Goal: Task Accomplishment & Management: Complete application form

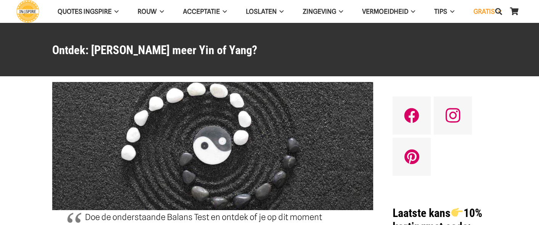
radio input "true"
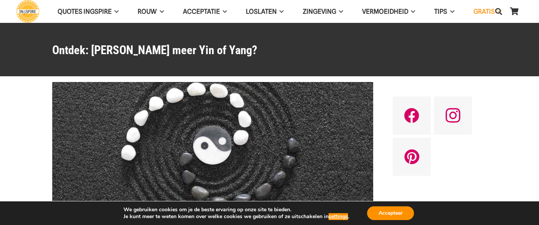
scroll to position [189, 0]
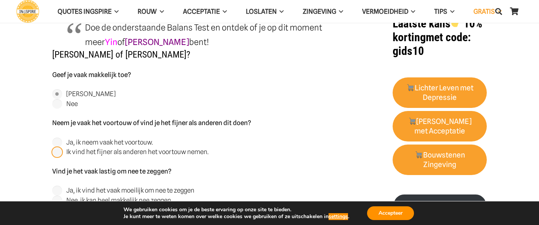
click at [55, 150] on input "Ik vind het fijner als anderen het voortouw nemen." at bounding box center [57, 152] width 10 height 10
radio input "true"
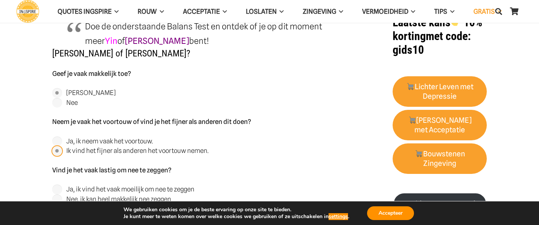
scroll to position [239, 0]
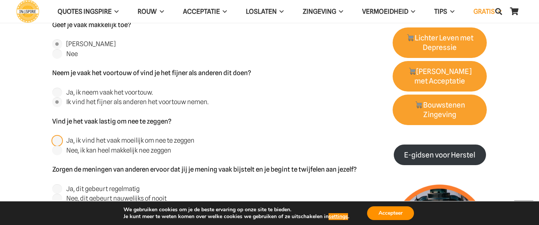
click at [57, 138] on input "Ja, ik vind het vaak moeilijk om nee te zeggen" at bounding box center [57, 141] width 10 height 10
radio input "true"
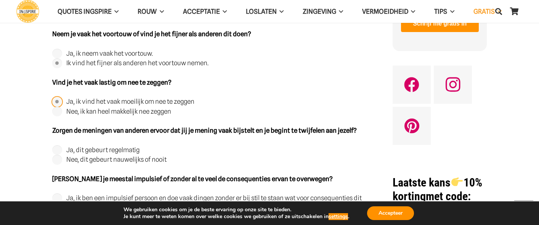
scroll to position [279, 0]
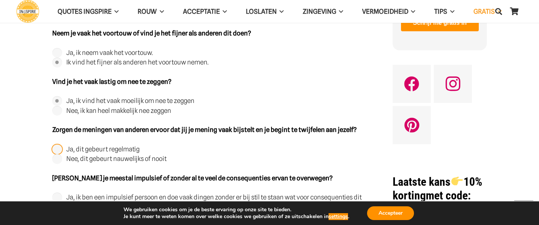
click at [56, 147] on input "Ja, dit gebeurt regelmatig" at bounding box center [57, 149] width 10 height 10
radio input "true"
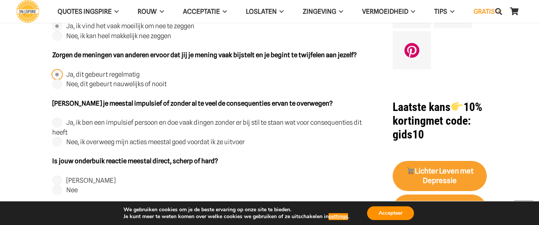
scroll to position [359, 0]
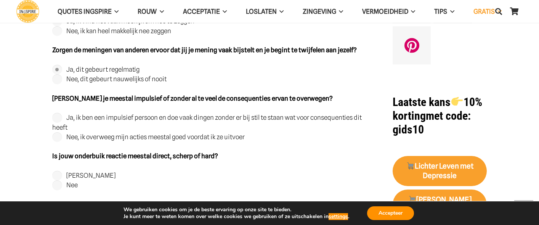
click at [57, 138] on input "Nee, ik overweeg mijn acties meestal goed voordat ik ze uitvoer" at bounding box center [57, 137] width 10 height 10
radio input "true"
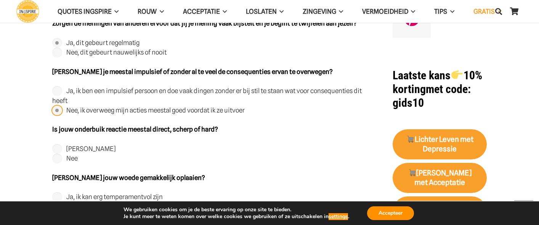
scroll to position [386, 0]
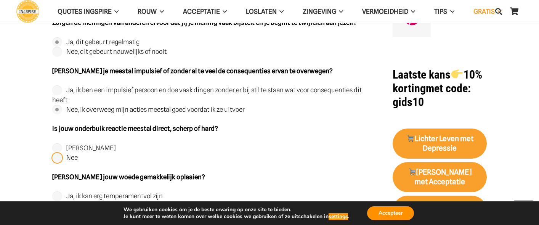
click at [56, 159] on input "Nee" at bounding box center [57, 158] width 10 height 10
radio input "true"
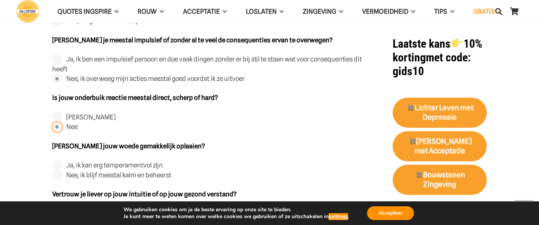
scroll to position [461, 0]
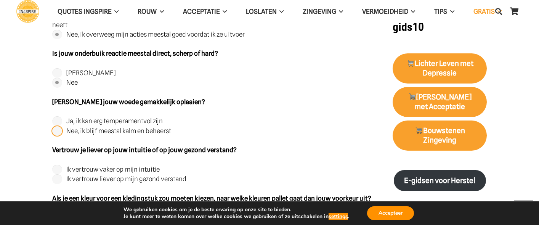
click at [59, 132] on input "Nee, ik blijf meestal kalm en beheerst" at bounding box center [57, 131] width 10 height 10
radio input "true"
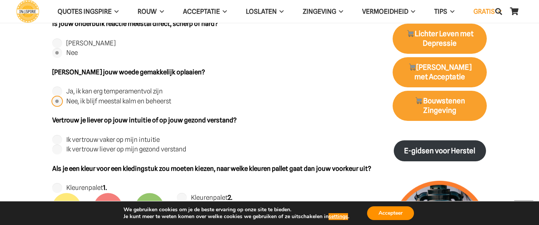
scroll to position [493, 0]
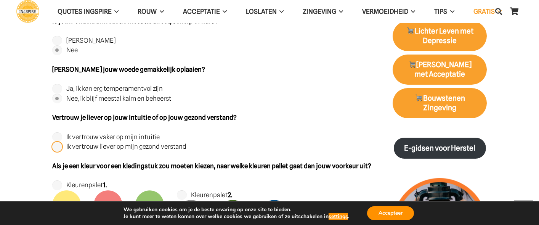
click at [58, 145] on input "Ik vertrouw liever op mijn gezond verstand" at bounding box center [57, 147] width 10 height 10
radio input "true"
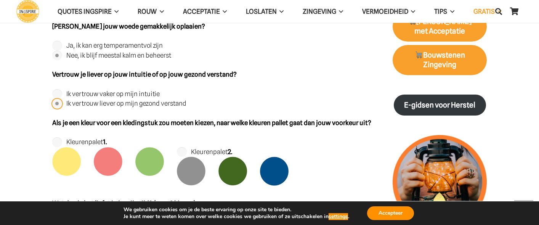
scroll to position [544, 0]
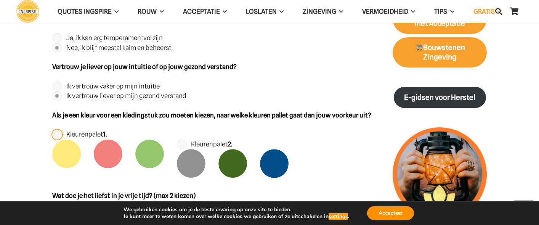
click at [55, 133] on input "Kleurenpalet 1." at bounding box center [57, 135] width 10 height 10
radio input "true"
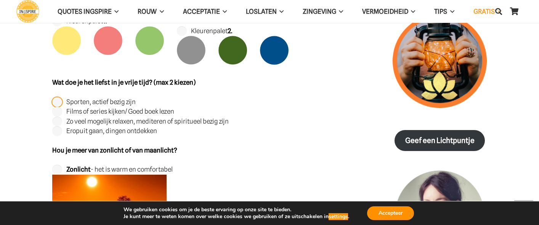
click at [61, 99] on input "Sporten, actief bezig zijn" at bounding box center [57, 102] width 10 height 10
radio input "true"
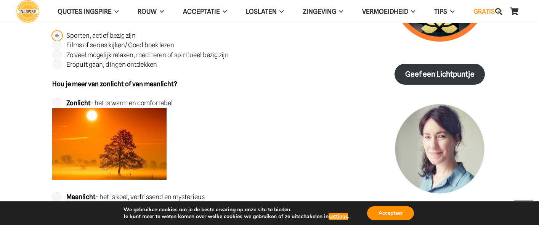
scroll to position [725, 0]
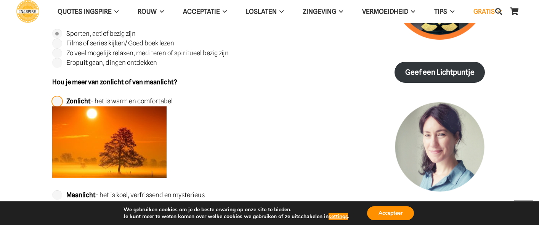
click at [55, 101] on input "Zonlicht - het is warm en comfortabel" at bounding box center [57, 101] width 10 height 10
radio input "true"
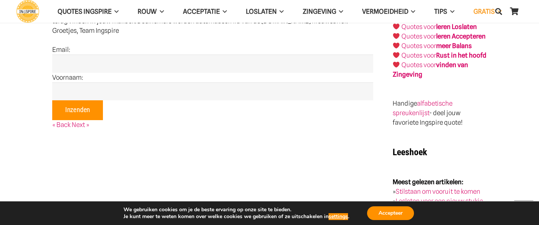
scroll to position [1014, 0]
